Goal: Task Accomplishment & Management: Manage account settings

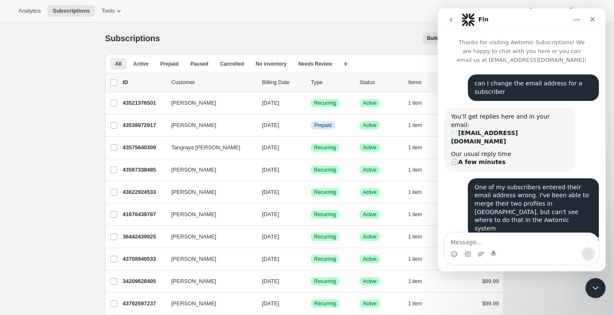
scroll to position [340, 0]
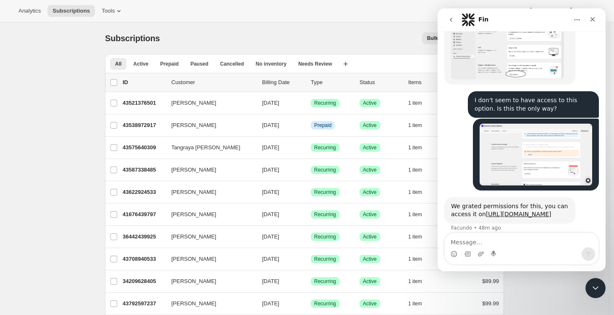
click at [451, 22] on icon "go back" at bounding box center [451, 19] width 7 height 7
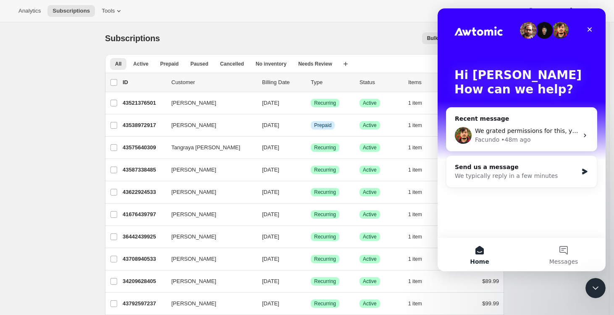
scroll to position [0, 0]
click at [345, 25] on div "Subscriptions. This page is ready Subscriptions Bulk updates More actions Bulk …" at bounding box center [304, 38] width 399 height 32
click at [593, 291] on icon "Close Intercom Messenger" at bounding box center [594, 286] width 10 height 10
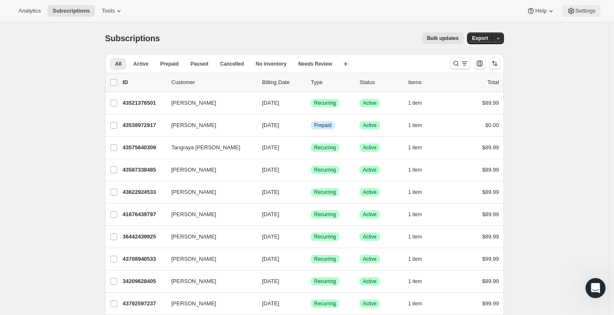
click at [580, 15] on button "Settings" at bounding box center [581, 11] width 39 height 12
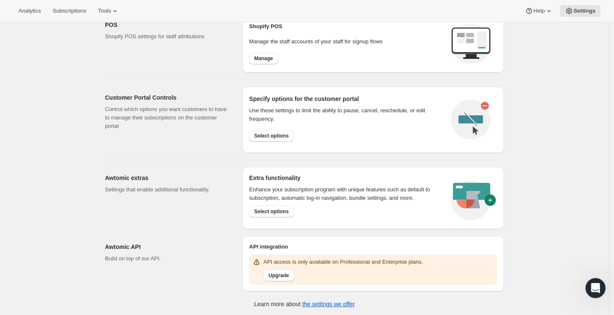
scroll to position [352, 0]
click at [289, 134] on span "Select options" at bounding box center [271, 135] width 34 height 7
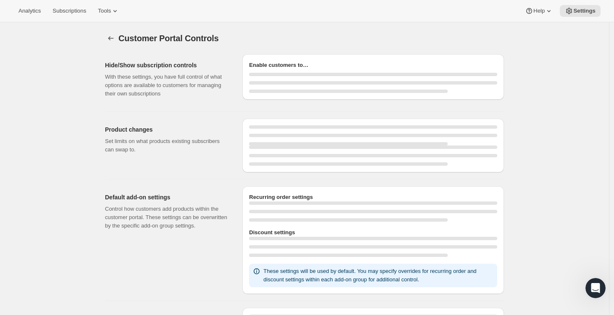
select select "MONTH"
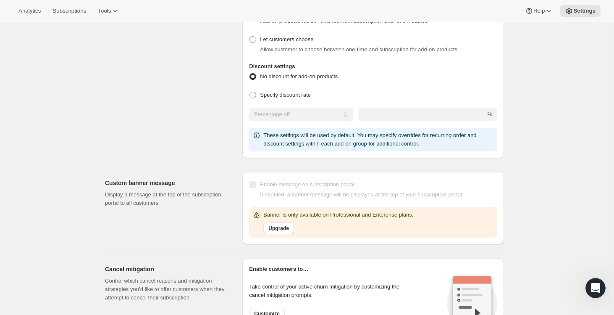
scroll to position [489, 0]
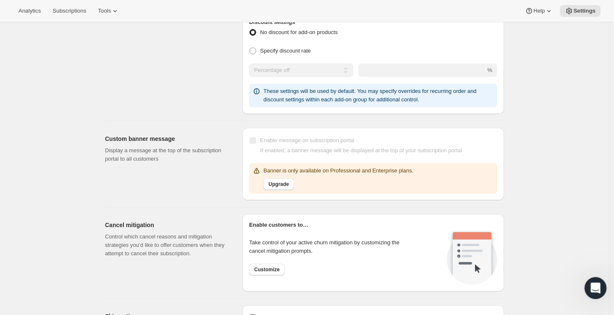
click at [592, 288] on icon "Open Intercom Messenger" at bounding box center [595, 287] width 14 height 14
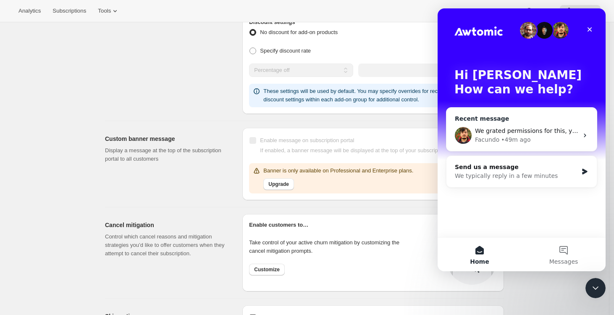
click at [510, 138] on div "• 49m ago" at bounding box center [515, 139] width 29 height 9
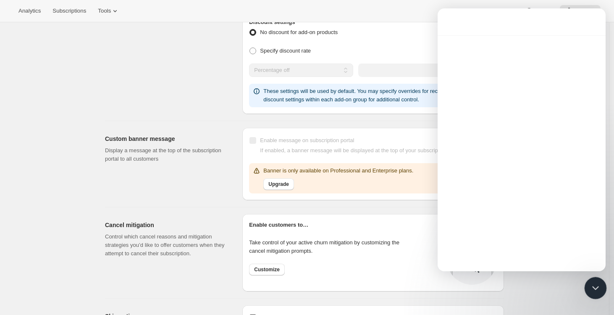
click at [538, 111] on div "Intercom messenger" at bounding box center [522, 155] width 168 height 241
click at [598, 291] on icon "Close Intercom Messenger" at bounding box center [594, 286] width 10 height 10
click at [596, 286] on icon "Open Intercom Messenger" at bounding box center [595, 287] width 14 height 14
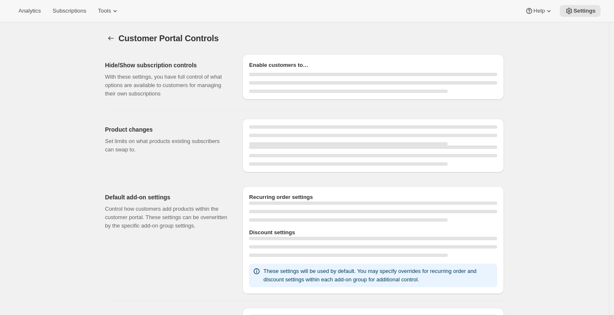
select select "MONTH"
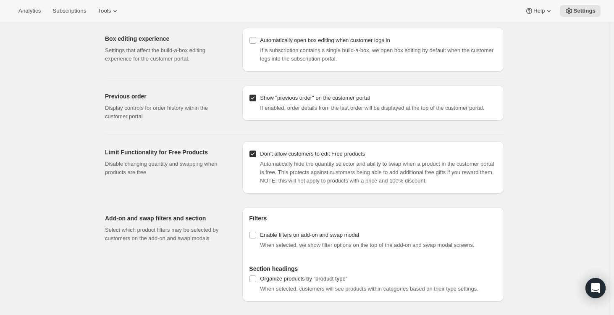
scroll to position [882, 0]
click at [599, 287] on icon "Open Intercom Messenger" at bounding box center [595, 287] width 10 height 11
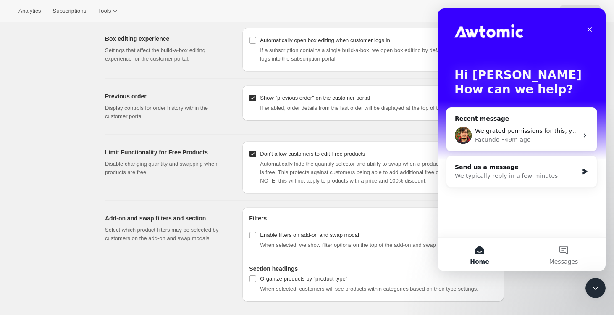
scroll to position [0, 0]
click at [511, 139] on div "• 49m ago" at bounding box center [515, 139] width 29 height 9
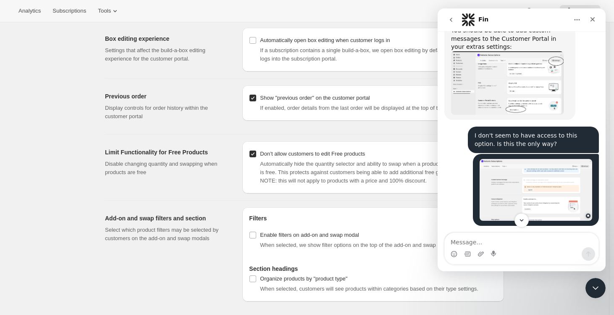
scroll to position [340, 0]
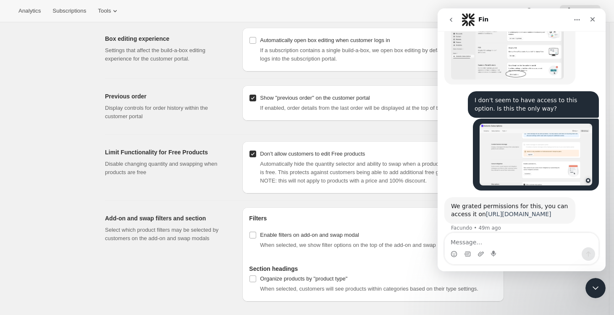
click at [504, 210] on link "[URL][DOMAIN_NAME]" at bounding box center [519, 213] width 66 height 7
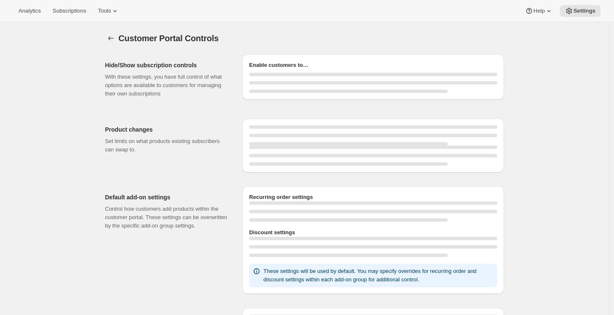
select select "MONTH"
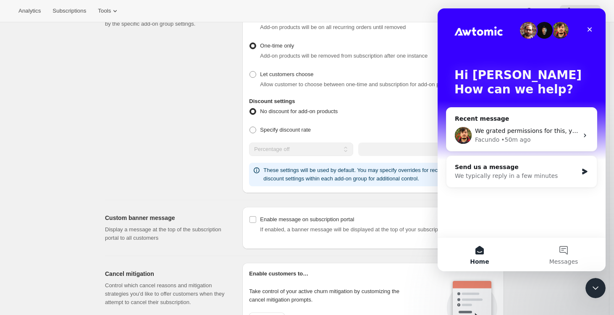
scroll to position [390, 0]
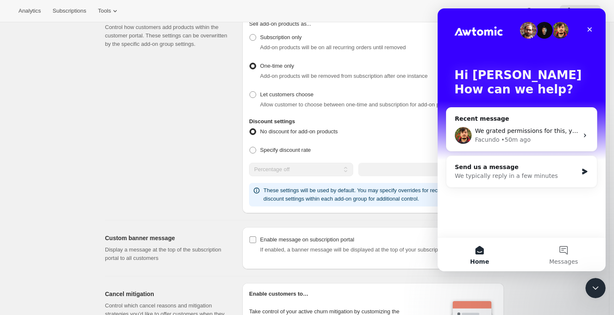
click at [256, 239] on input "Enable message on subscription portal" at bounding box center [252, 239] width 7 height 7
checkbox input "true"
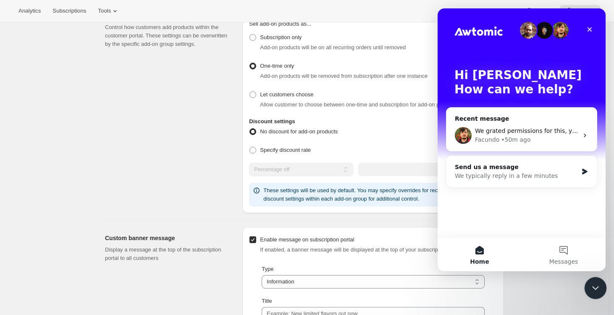
click at [596, 278] on div "Close Intercom Messenger" at bounding box center [594, 286] width 20 height 20
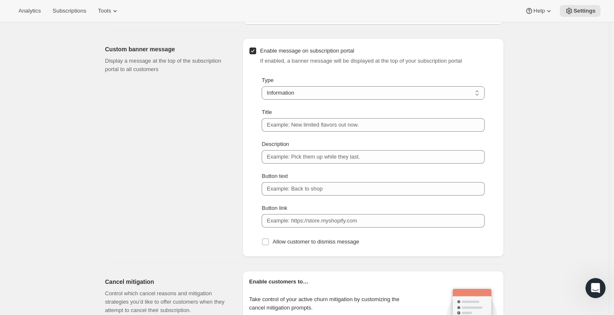
scroll to position [579, 0]
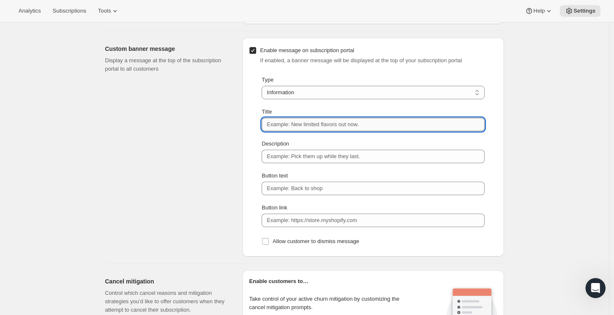
click at [312, 124] on input "Title" at bounding box center [373, 124] width 223 height 13
click at [354, 92] on select "Information Error Warning Success" at bounding box center [373, 92] width 223 height 13
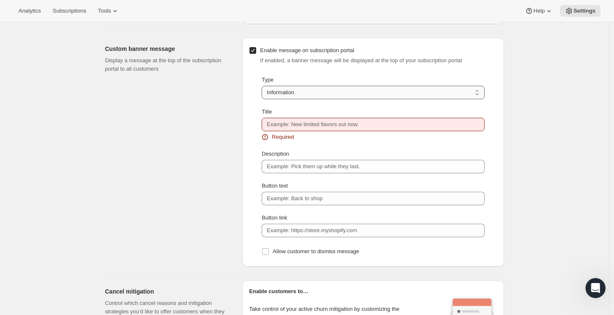
click at [264, 86] on select "Information Error Warning Success" at bounding box center [373, 92] width 223 height 13
click at [343, 94] on select "Information Error Warning Success" at bounding box center [373, 92] width 223 height 13
select select "info"
click at [264, 86] on select "Information Error Warning Success" at bounding box center [373, 92] width 223 height 13
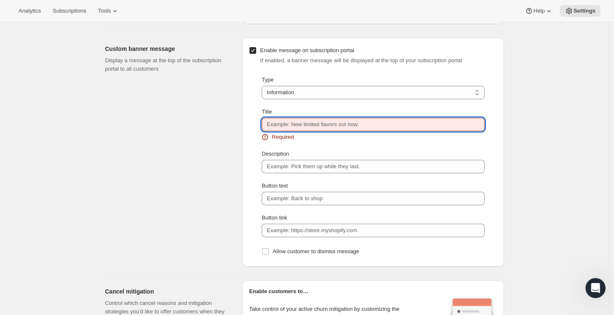
click at [325, 126] on input "Title" at bounding box center [373, 124] width 223 height 13
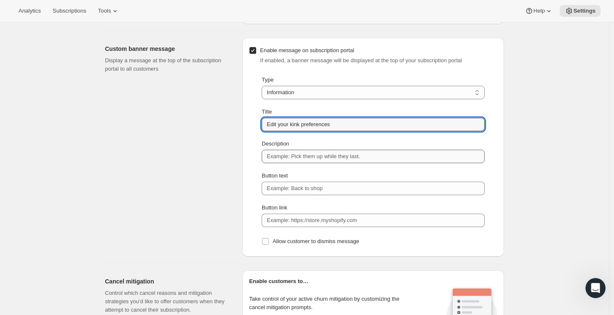
type input "Edit your kink preferences"
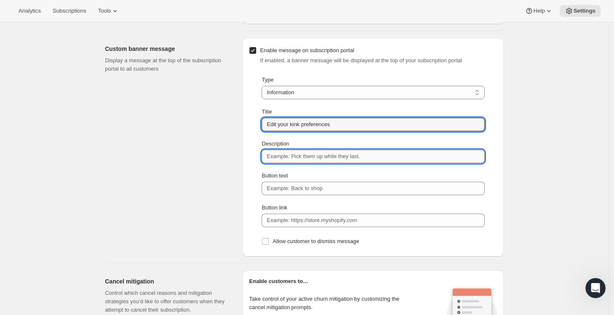
click at [318, 158] on input "Description" at bounding box center [373, 156] width 223 height 13
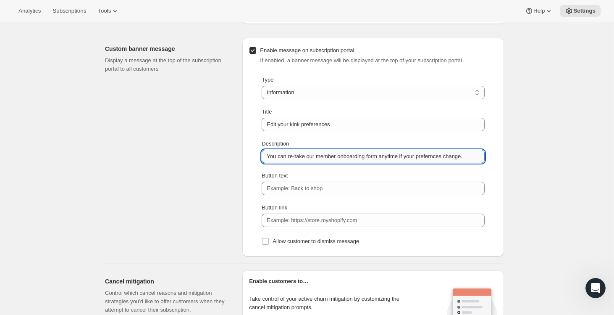
click at [443, 156] on input "You can re-take our member onboarding form anytime if your prefernces change." at bounding box center [373, 156] width 223 height 13
click at [478, 157] on input "You can re-take our member onboarding form anytime if your preferences change." at bounding box center [373, 156] width 223 height 13
click at [485, 157] on input "You can re-take our member onboarding form anytime if your preferences change." at bounding box center [373, 156] width 223 height 13
type input "You can re-take our member onboarding form anytime if your preferences change."
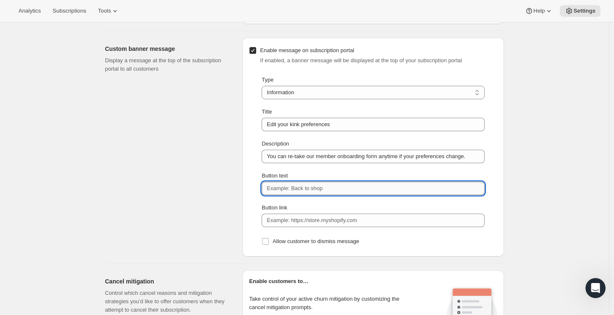
click at [302, 186] on input "Button text" at bounding box center [373, 187] width 223 height 13
type input "Member survey"
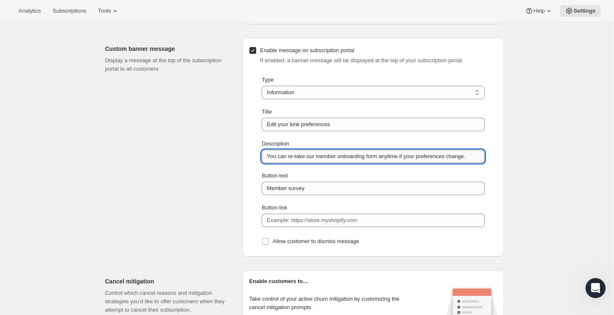
click at [356, 157] on input "You can re-take our member onboarding form anytime if your preferences change." at bounding box center [373, 156] width 223 height 13
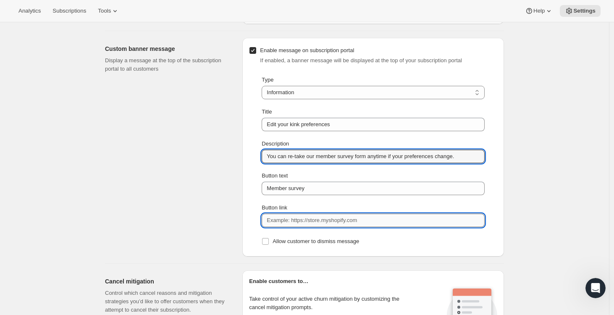
click at [344, 220] on input "Button link" at bounding box center [373, 219] width 223 height 13
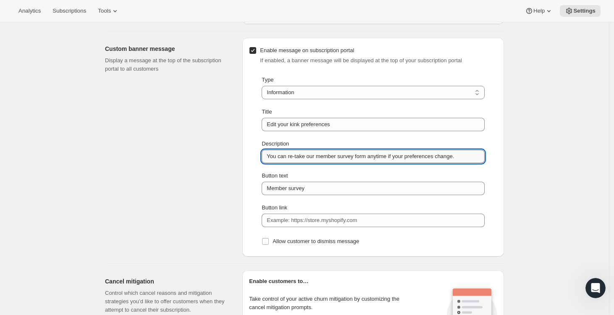
click at [367, 157] on input "You can re-take our member survey form anytime if your preferences change." at bounding box center [373, 156] width 223 height 13
type input "You can re-take our member survey anytime if your preferences change."
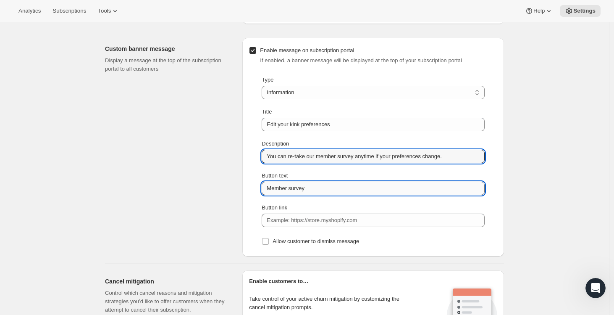
click at [325, 189] on input "Member survey" at bounding box center [373, 187] width 223 height 13
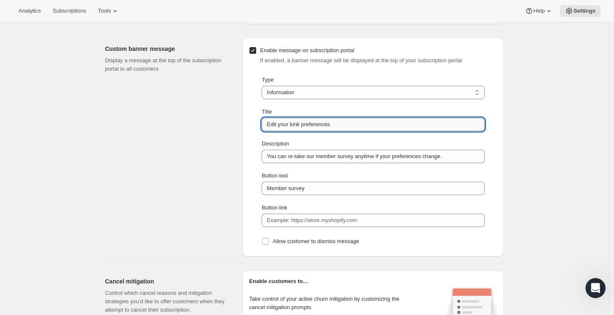
click at [294, 126] on input "Edit your kink preferences" at bounding box center [373, 124] width 223 height 13
click at [300, 91] on select "Information Error Warning Success" at bounding box center [373, 92] width 223 height 13
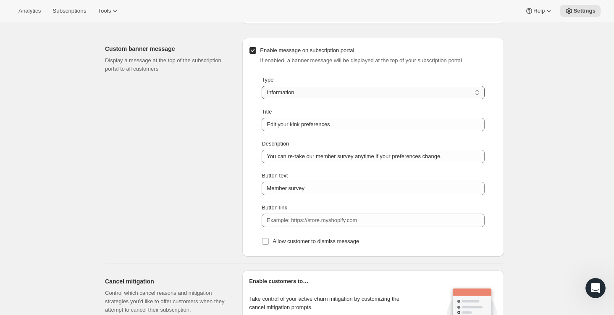
select select "success"
click at [264, 86] on select "Information Error Warning Success" at bounding box center [373, 92] width 223 height 13
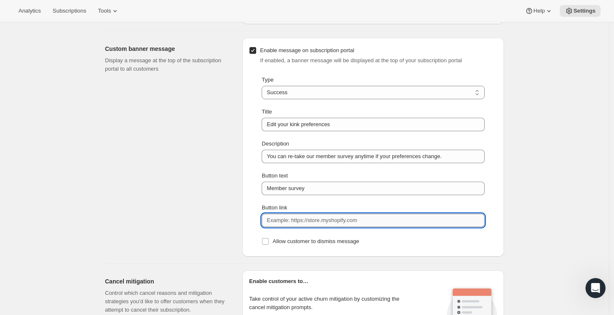
click at [375, 222] on input "Button link" at bounding box center [373, 219] width 223 height 13
paste input "https://[DOMAIN_NAME]/to/xT7Vov00?first_name={{first_name}}&email={{email}}"
type input "https://[DOMAIN_NAME]/to/xT7Vov00?first_name={{first_name}}&email={{email}}"
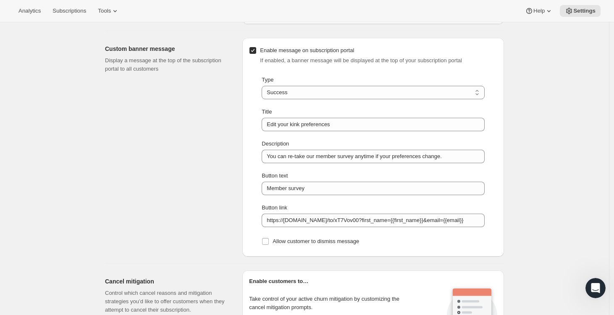
scroll to position [0, 0]
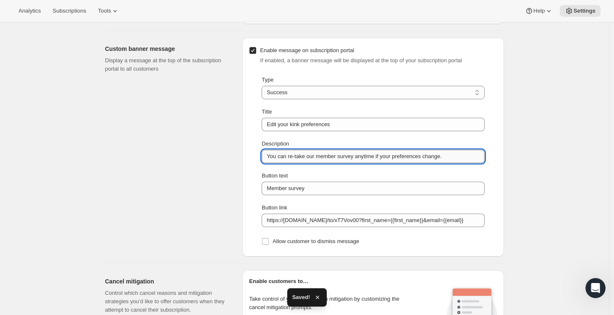
click at [315, 158] on input "You can re-take our member survey anytime if your preferences change." at bounding box center [373, 156] width 223 height 13
click at [312, 155] on input "You can re-take our member survey anytime if your preferences change." at bounding box center [373, 156] width 223 height 13
drag, startPoint x: 385, startPoint y: 157, endPoint x: 460, endPoint y: 156, distance: 75.2
click at [460, 156] on input "You can re-take your member survey anytime if your preferences change." at bounding box center [373, 156] width 223 height 13
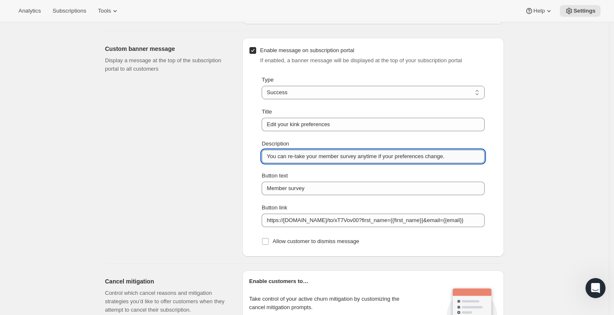
click at [405, 156] on input "You can re-take your member survey anytime if your preferences change." at bounding box center [373, 156] width 223 height 13
type input "You can re-take your member survey anytime if your preferences change."
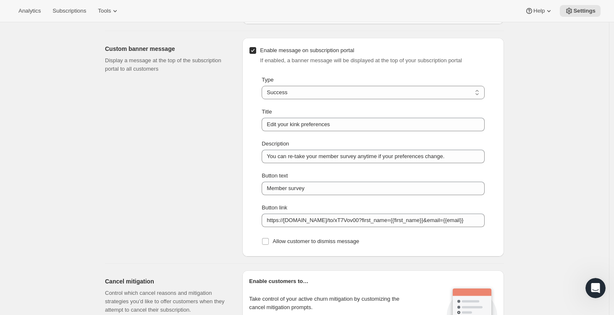
click at [254, 49] on input "Enable message on subscription portal" at bounding box center [252, 50] width 7 height 7
checkbox input "false"
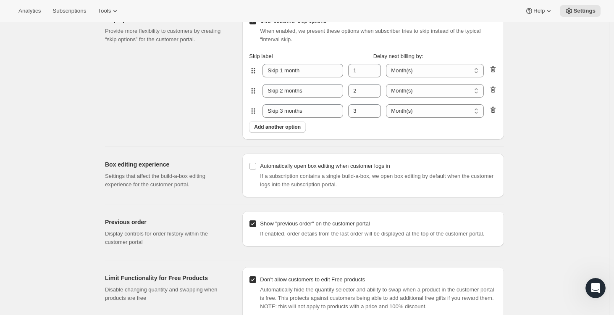
scroll to position [756, 0]
click at [256, 223] on input "Show "previous order" on the customer portal" at bounding box center [252, 223] width 7 height 7
checkbox input "false"
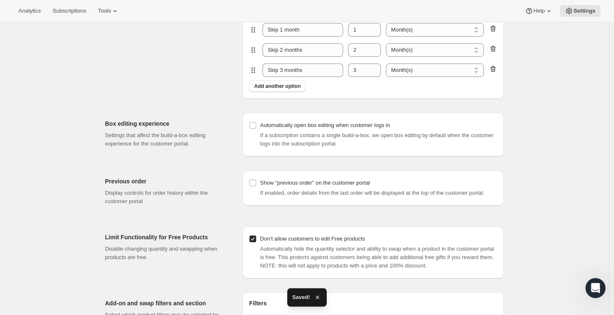
scroll to position [882, 0]
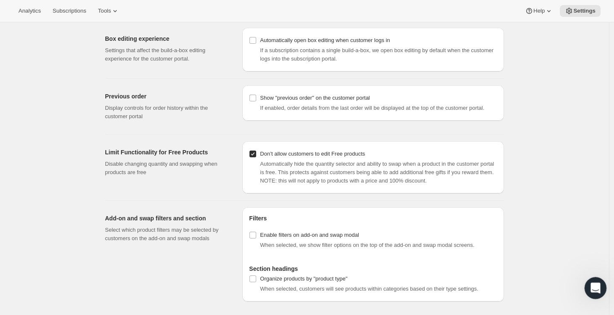
click at [594, 283] on icon "Open Intercom Messenger" at bounding box center [595, 287] width 14 height 14
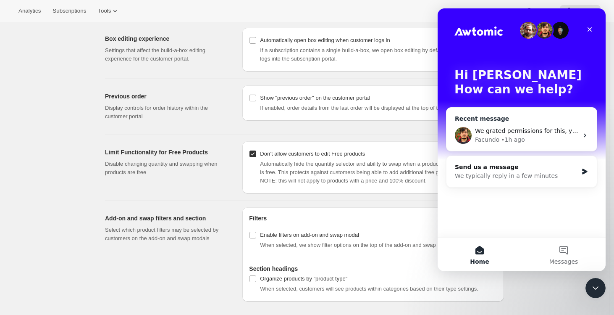
click at [511, 142] on div "• 1h ago" at bounding box center [513, 139] width 24 height 9
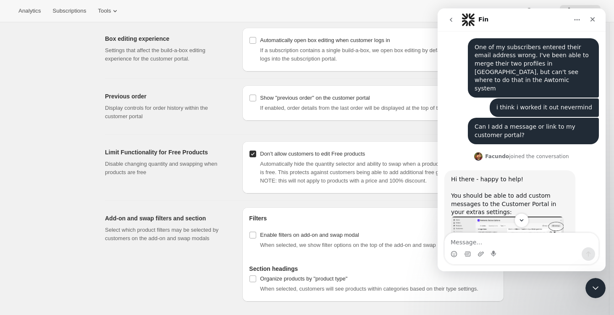
scroll to position [340, 0]
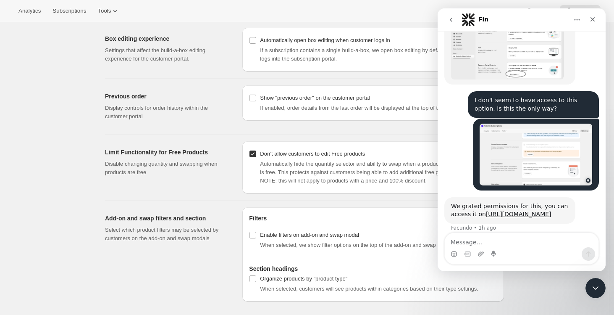
click at [508, 242] on textarea "Message…" at bounding box center [522, 240] width 154 height 14
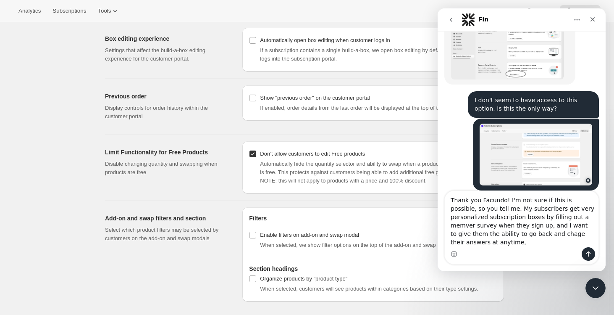
click at [503, 242] on textarea "Thank you Facundo! I'm not sure if this is possible, so you tell me. My subscri…" at bounding box center [522, 219] width 154 height 56
click at [559, 225] on textarea "Thank you Facundo! I'm not sure if this is possible, so you tell me. My subscri…" at bounding box center [522, 219] width 154 height 56
click at [556, 225] on textarea "Thank you Facundo! I'm not sure if this is possible, so you tell me. My subscri…" at bounding box center [522, 219] width 154 height 56
click at [568, 243] on textarea "Thank you Facundo! I'm not sure if this is possible, so you tell me. My subscri…" at bounding box center [522, 219] width 154 height 56
drag, startPoint x: 501, startPoint y: 234, endPoint x: 515, endPoint y: 235, distance: 14.3
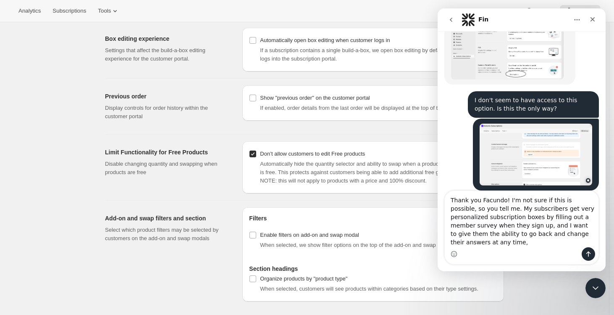
click at [515, 235] on textarea "Thank you Facundo! I'm not sure if this is possible, so you tell me. My subscri…" at bounding box center [522, 219] width 154 height 56
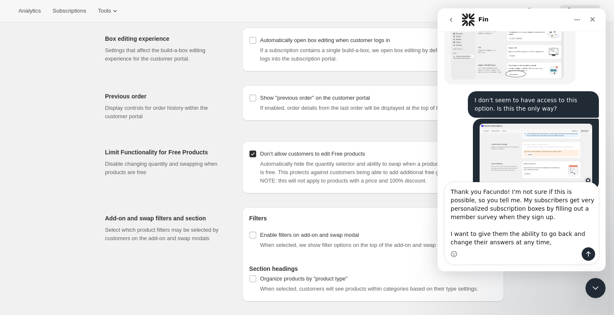
drag, startPoint x: 506, startPoint y: 192, endPoint x: 492, endPoint y: 199, distance: 16.7
click at [492, 199] on textarea "Thank you Facundo! I'm not sure if this is possible, so you tell me. My subscri…" at bounding box center [522, 214] width 154 height 65
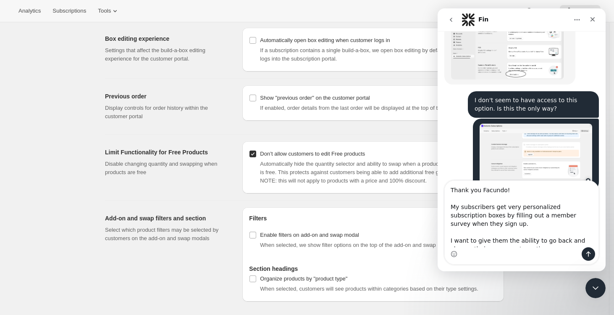
scroll to position [2, 0]
click at [509, 205] on textarea "Thank you Facundo! My subscribers get very personalized subscription boxes by f…" at bounding box center [522, 214] width 154 height 66
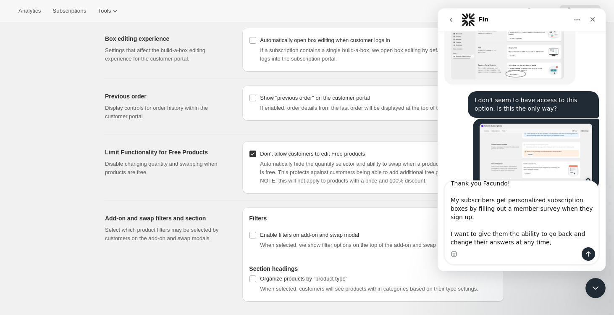
scroll to position [8, 0]
click at [552, 241] on textarea "Thank you Facundo! My subscribers get personalized subscription boxes by fillin…" at bounding box center [522, 214] width 154 height 66
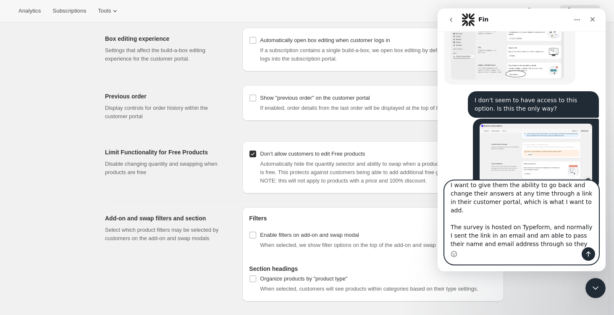
scroll to position [57, 0]
drag, startPoint x: 464, startPoint y: 244, endPoint x: 513, endPoint y: 244, distance: 48.7
click at [513, 244] on textarea "Thank you Facundo! My subscribers get personalized subscription boxes by fillin…" at bounding box center [522, 214] width 154 height 66
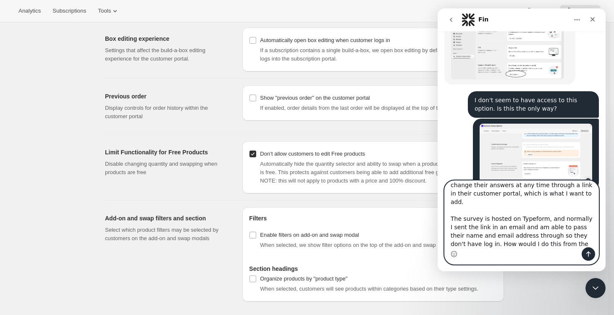
type textarea "Thank you Facundo! My subscribers get personalized subscription boxes by fillin…"
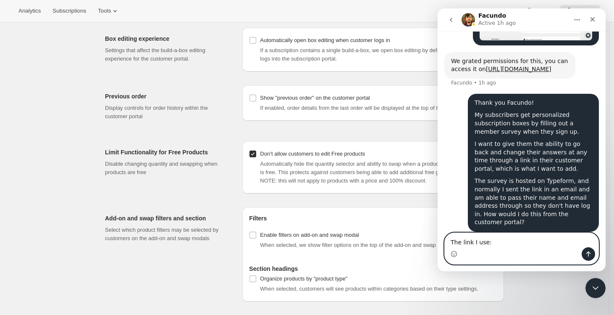
scroll to position [477, 0]
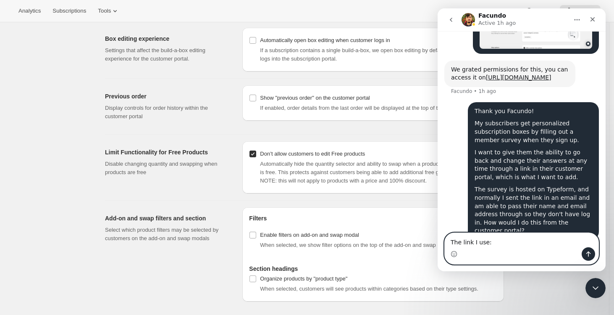
paste textarea "https://[DOMAIN_NAME]/to/xT7Vov00?first_name={{first_name}}&email={{email}}"
type textarea "The link I use: https://2qoc35diwrp.typeform.com/to/xT7Vov00?first_name={{first…"
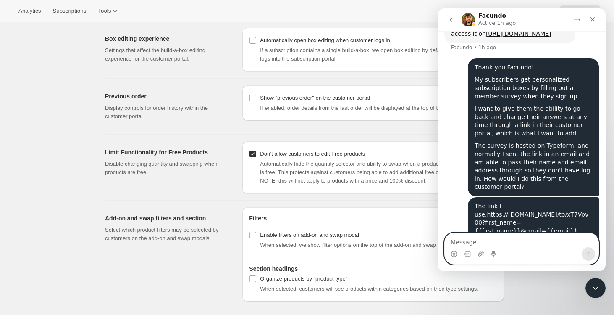
scroll to position [529, 0]
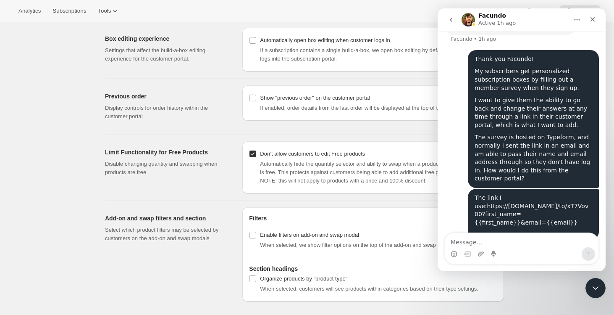
click at [478, 202] on link "https://[DOMAIN_NAME]/to/xT7Vov00?first_name={{first_name}}&email={{email}}" at bounding box center [532, 213] width 114 height 23
click at [505, 244] on textarea "Message…" at bounding box center [522, 240] width 154 height 14
click at [491, 242] on textarea "Message…" at bounding box center [522, 240] width 154 height 14
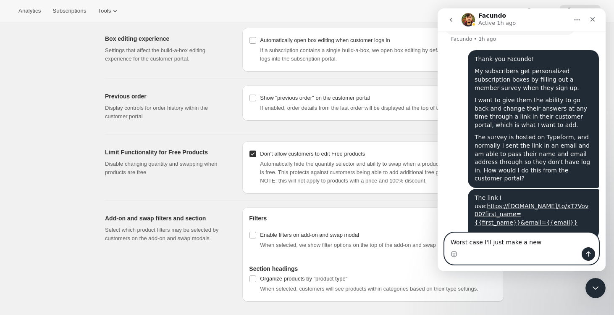
type textarea "Worst case I'll just make a new s"
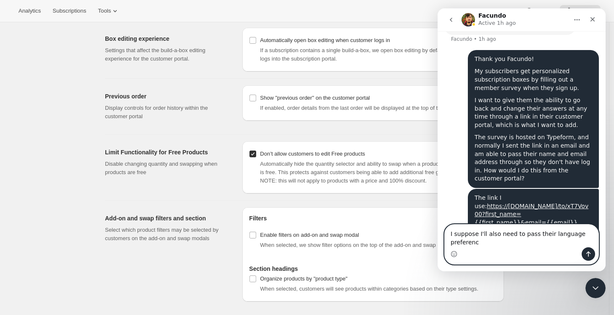
type textarea "I suppose I'll also need to pass their language preference"
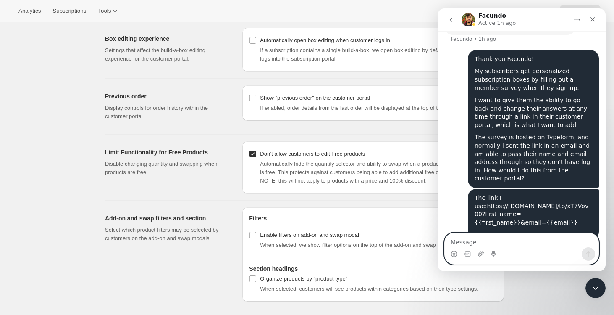
click at [532, 244] on textarea "Message…" at bounding box center [522, 240] width 154 height 14
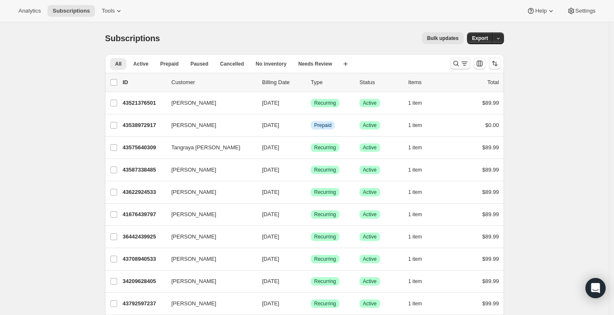
click at [457, 64] on icon "Search and filter results" at bounding box center [456, 63] width 8 height 8
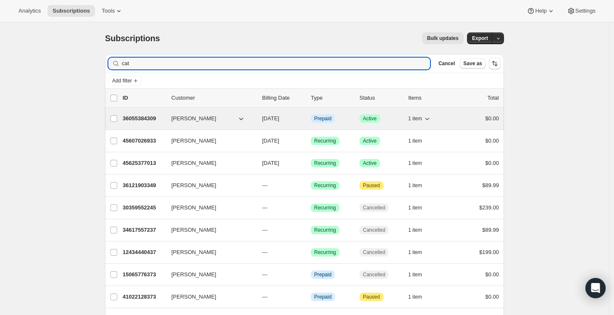
type input "cat"
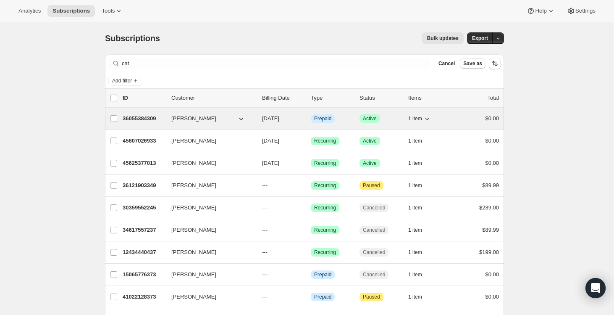
click at [146, 118] on p "36055384309" at bounding box center [144, 118] width 42 height 8
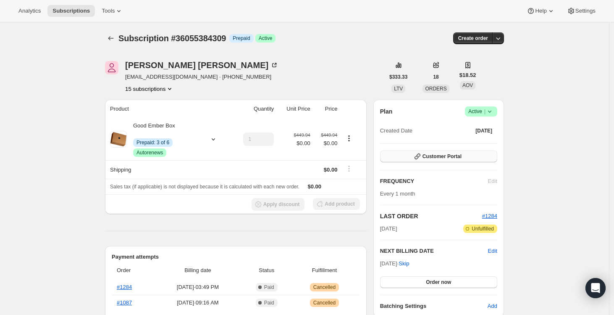
click at [441, 158] on span "Customer Portal" at bounding box center [442, 156] width 39 height 7
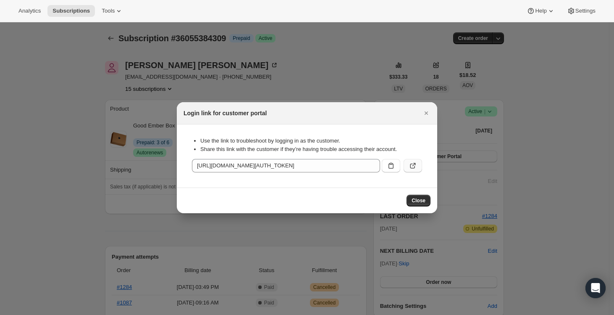
click at [411, 167] on icon ":rcc:" at bounding box center [413, 165] width 8 height 8
click at [428, 111] on icon "Close" at bounding box center [426, 113] width 8 height 8
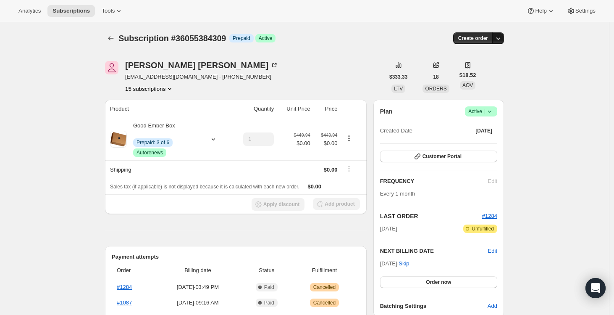
click at [499, 41] on icon "button" at bounding box center [498, 38] width 8 height 8
click at [113, 39] on icon "Subscriptions" at bounding box center [111, 38] width 8 height 8
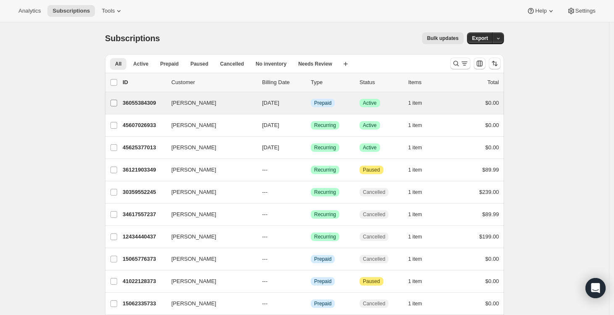
click at [114, 104] on input "[PERSON_NAME]" at bounding box center [113, 103] width 7 height 7
checkbox input "true"
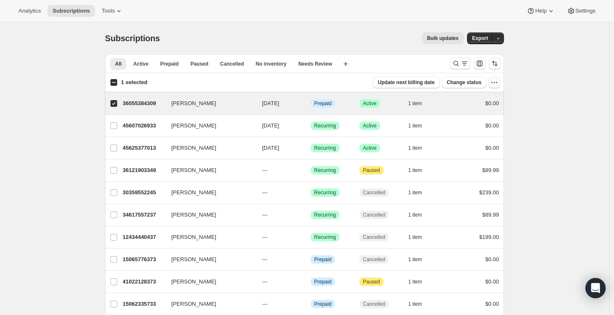
click at [496, 84] on icon "button" at bounding box center [494, 82] width 8 height 8
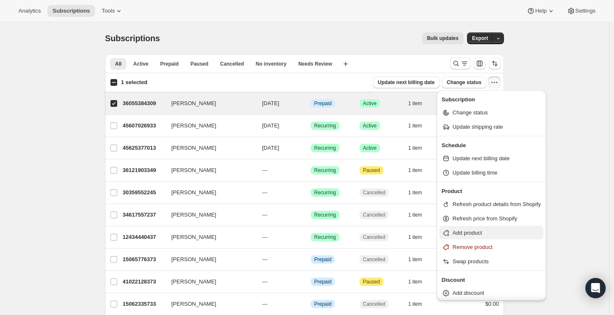
click at [489, 232] on span "Add product" at bounding box center [497, 232] width 88 height 8
select select "17"
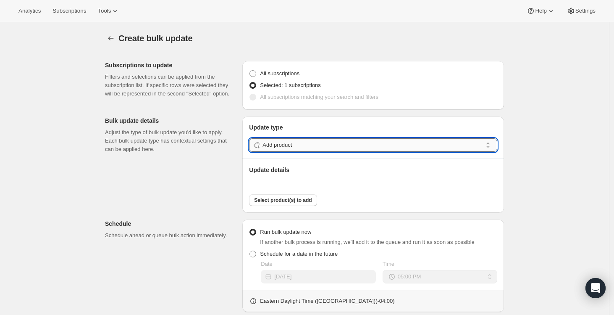
click at [284, 147] on input "Add product" at bounding box center [372, 144] width 220 height 13
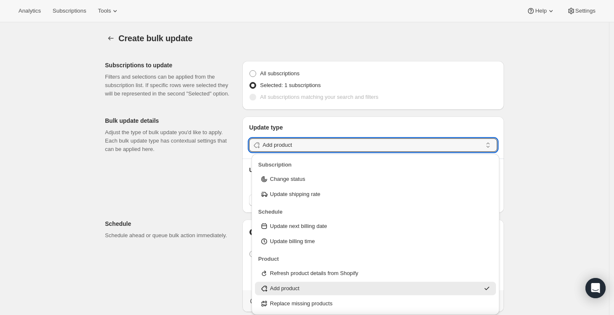
click at [168, 186] on div "Subscriptions to update Filters and selections can be applied from the subscrip…" at bounding box center [301, 272] width 406 height 436
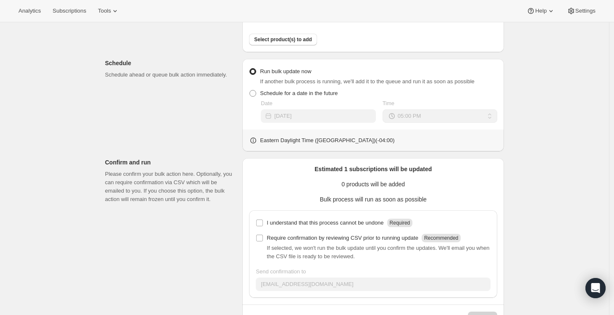
scroll to position [189, 0]
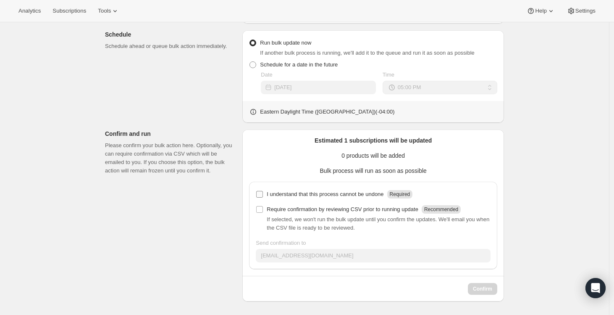
click at [262, 194] on input "I understand that this process cannot be undone Required" at bounding box center [259, 194] width 7 height 7
checkbox input "true"
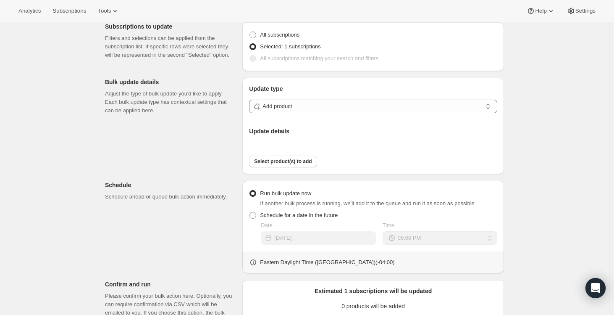
scroll to position [0, 0]
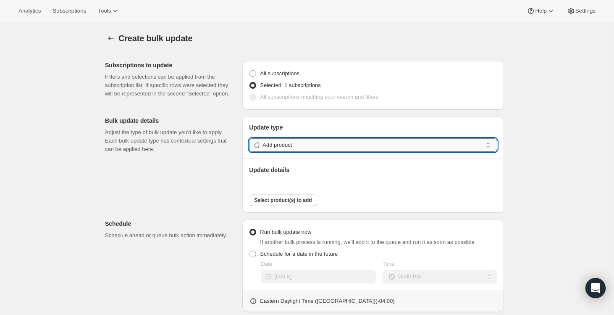
click at [290, 145] on input "Add product" at bounding box center [372, 144] width 220 height 13
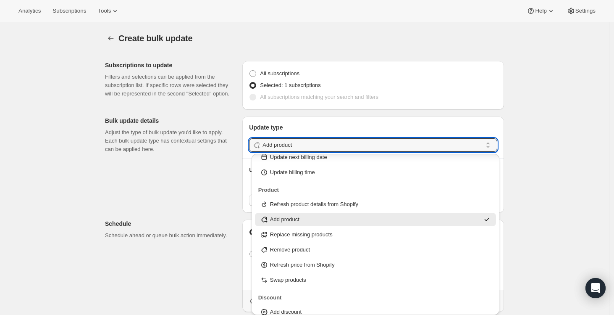
scroll to position [76, 0]
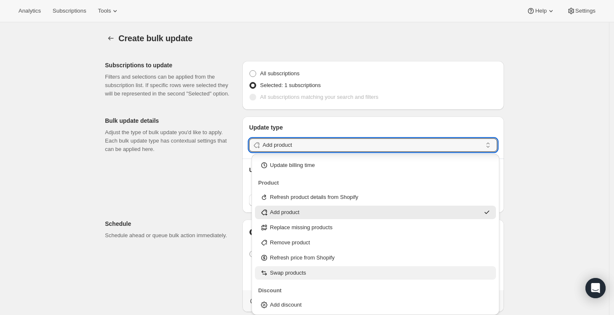
click at [288, 274] on p "Swap products" at bounding box center [288, 272] width 36 height 8
type input "Swap products"
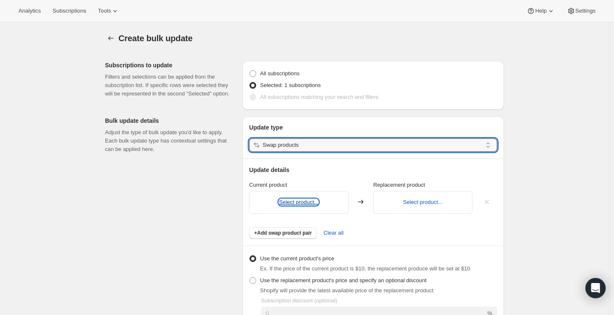
click at [292, 200] on button "Select product..." at bounding box center [298, 202] width 39 height 6
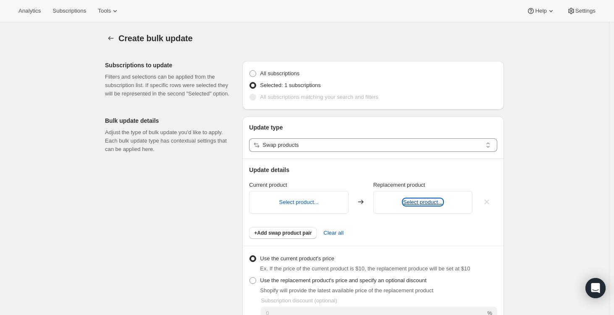
click at [419, 202] on button "Select product..." at bounding box center [422, 202] width 39 height 6
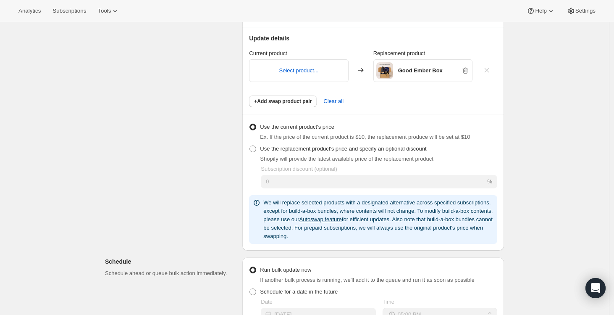
scroll to position [118, 0]
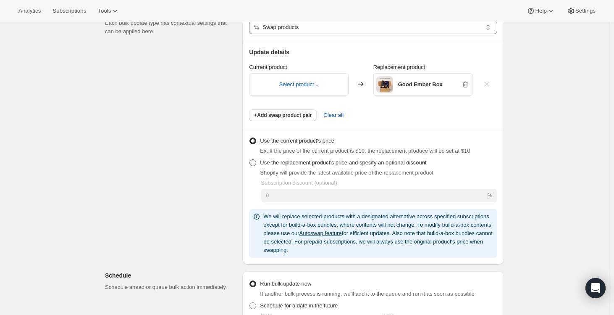
click at [256, 162] on span at bounding box center [252, 162] width 7 height 7
click at [250, 160] on input "Use the replacement product's price and specify an optional discount" at bounding box center [249, 159] width 0 height 0
radio input "true"
click at [255, 141] on span at bounding box center [252, 140] width 7 height 7
click at [250, 138] on input "Use the current product's price" at bounding box center [249, 137] width 0 height 0
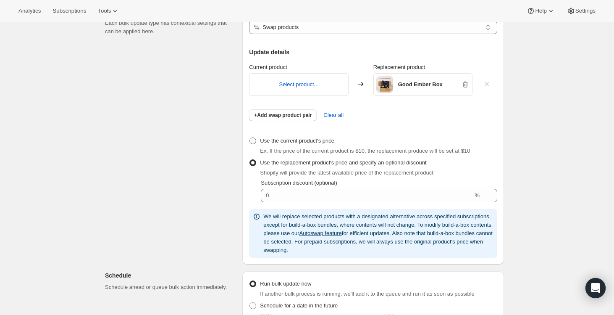
radio input "true"
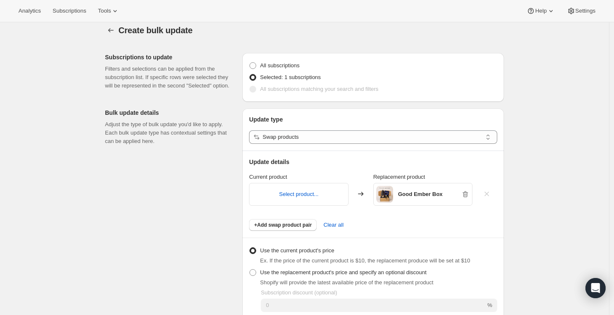
scroll to position [0, 0]
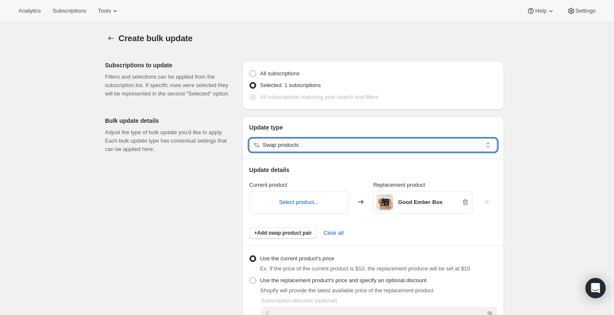
click at [319, 143] on input "Swap products" at bounding box center [372, 144] width 220 height 13
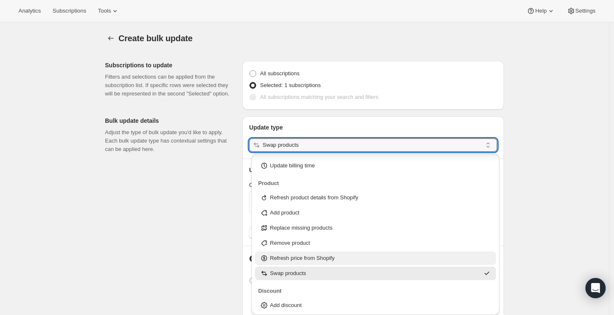
scroll to position [76, 0]
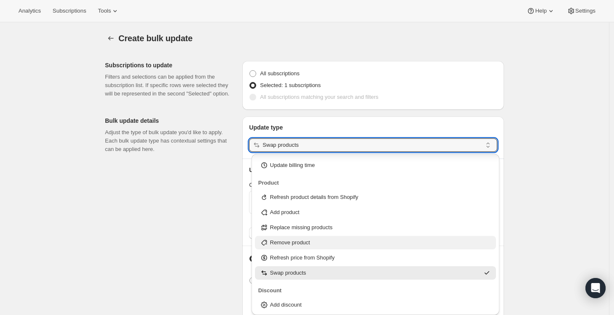
click at [314, 240] on div "Remove product" at bounding box center [375, 242] width 231 height 8
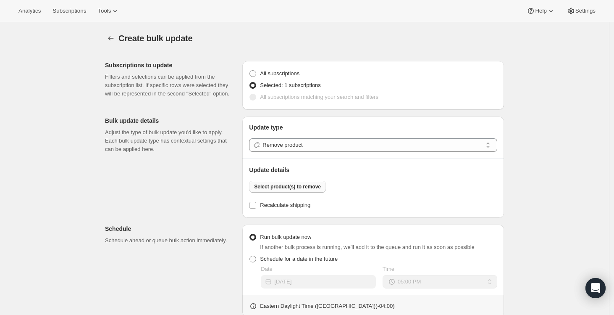
click at [309, 186] on span "Select product(s) to remove" at bounding box center [287, 186] width 67 height 7
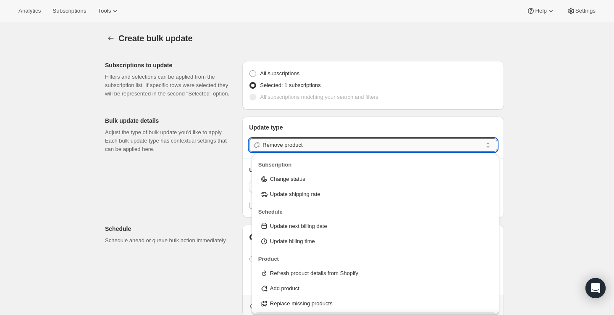
click at [343, 145] on input "Remove product" at bounding box center [372, 144] width 220 height 13
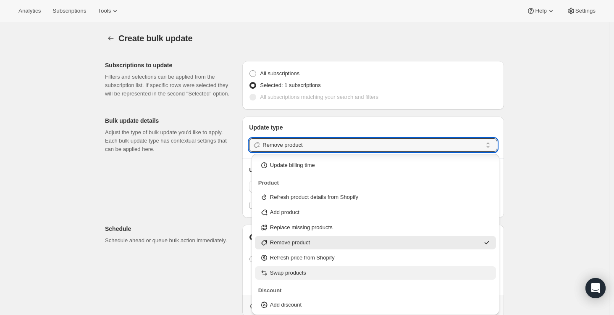
click at [311, 274] on div "Swap products" at bounding box center [375, 272] width 231 height 8
type input "Swap products"
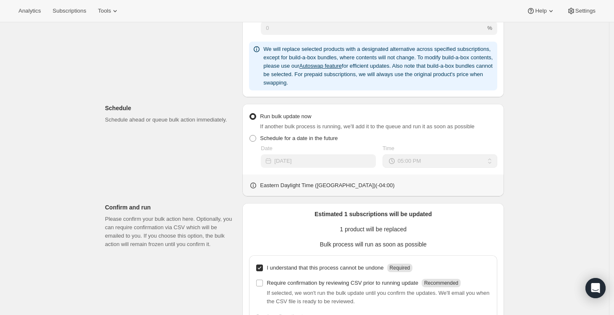
scroll to position [358, 0]
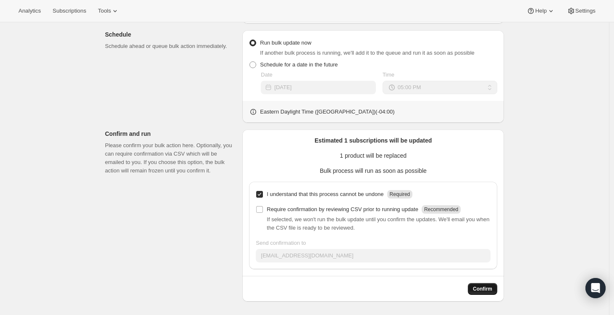
click at [491, 291] on span "Confirm" at bounding box center [482, 288] width 19 height 7
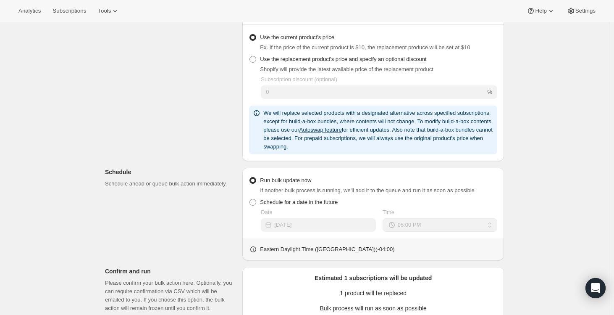
scroll to position [99, 0]
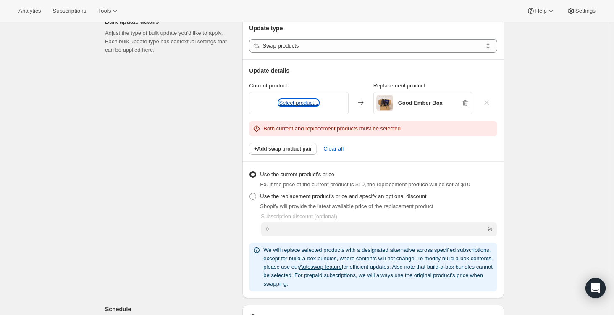
click at [302, 105] on button "Select product..." at bounding box center [298, 103] width 39 height 6
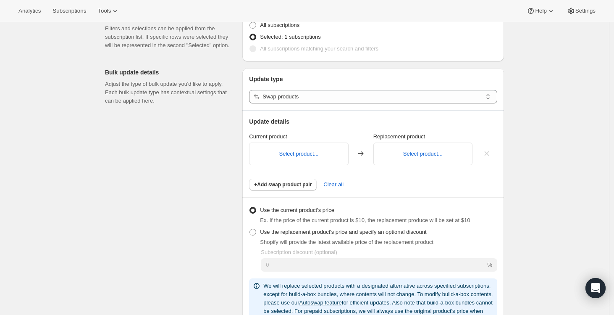
scroll to position [0, 0]
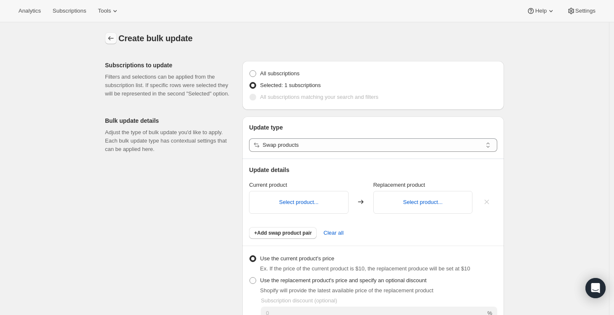
click at [115, 41] on icon "button" at bounding box center [111, 38] width 8 height 8
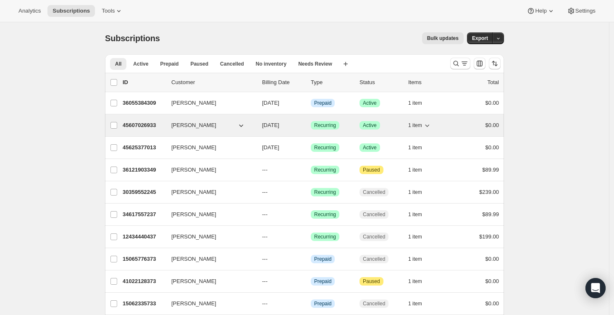
click at [141, 126] on p "45607026933" at bounding box center [144, 125] width 42 height 8
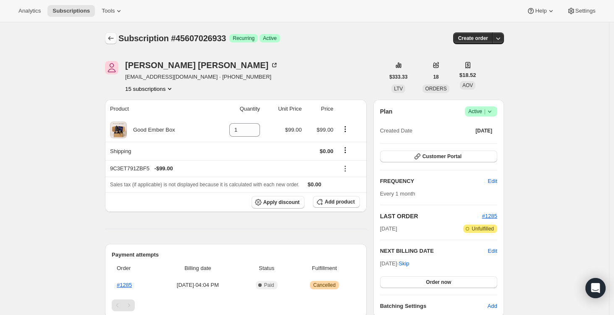
click at [113, 37] on icon "Subscriptions" at bounding box center [111, 38] width 8 height 8
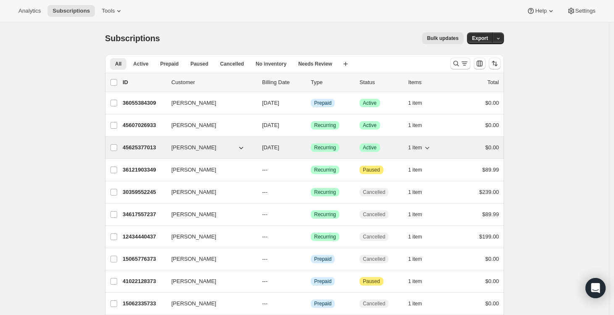
click at [145, 147] on p "45625377013" at bounding box center [144, 147] width 42 height 8
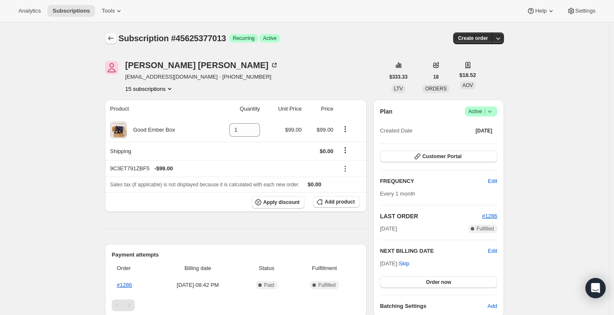
click at [111, 39] on icon "Subscriptions" at bounding box center [110, 38] width 5 height 4
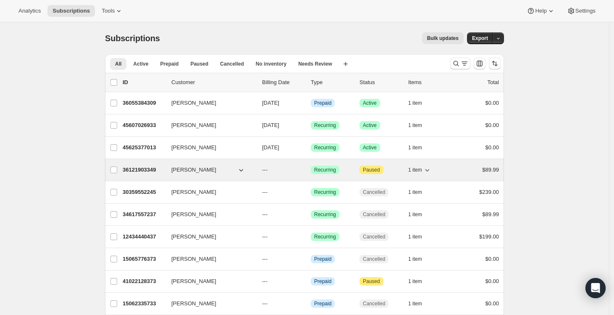
click at [145, 170] on p "36121903349" at bounding box center [144, 169] width 42 height 8
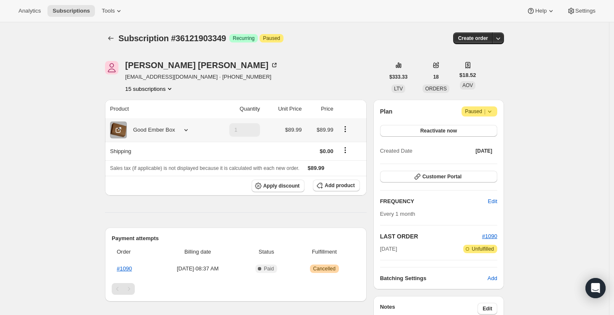
click at [347, 129] on icon "Product actions" at bounding box center [345, 129] width 8 height 8
click at [346, 146] on span "Swap variant" at bounding box center [347, 145] width 31 height 6
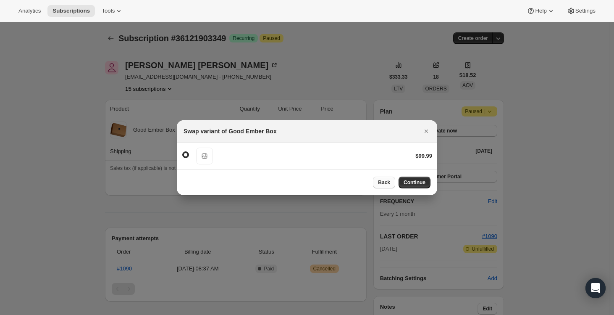
click at [386, 184] on span "Back" at bounding box center [384, 182] width 12 height 7
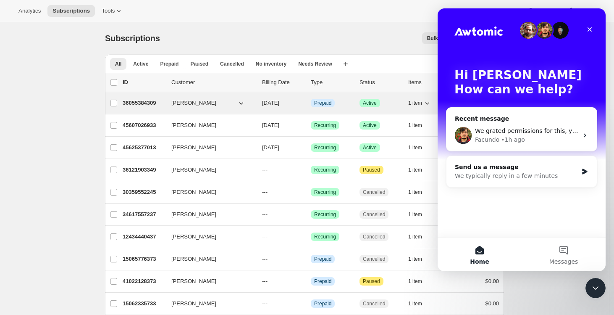
click at [152, 103] on p "36055384309" at bounding box center [144, 103] width 42 height 8
